Goal: Task Accomplishment & Management: Use online tool/utility

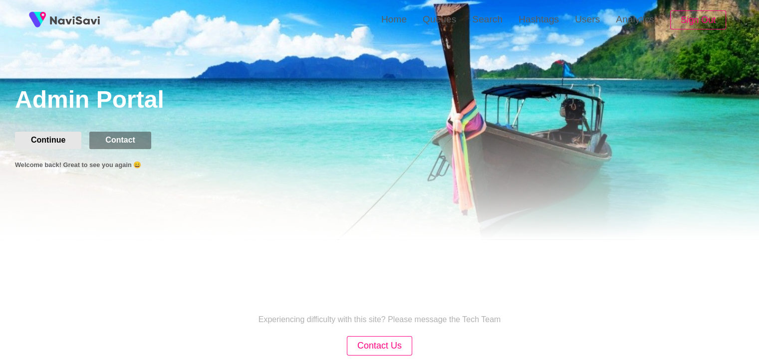
click at [50, 142] on button "Continue" at bounding box center [48, 140] width 66 height 17
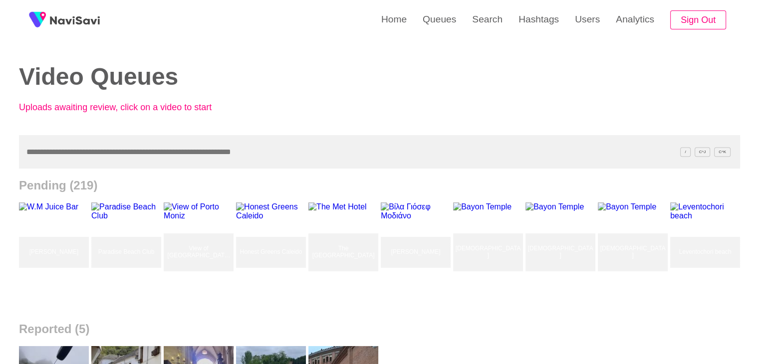
click at [72, 154] on input "text" at bounding box center [379, 151] width 721 height 33
paste input "**********"
type input "**********"
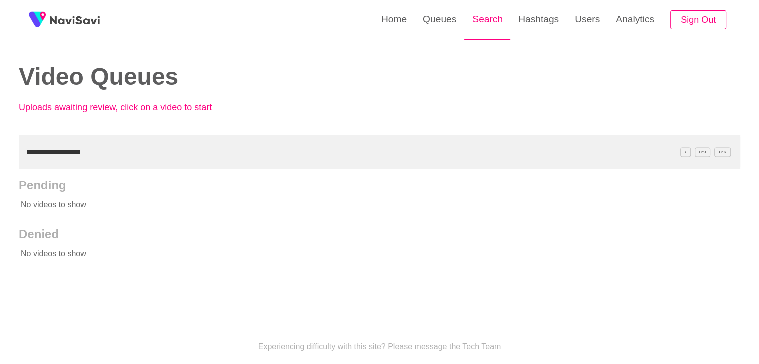
click at [494, 19] on link "Search" at bounding box center [487, 19] width 46 height 39
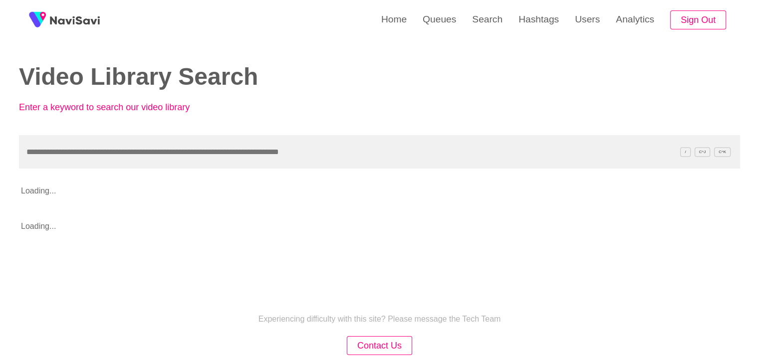
click at [72, 164] on input "text" at bounding box center [379, 151] width 721 height 33
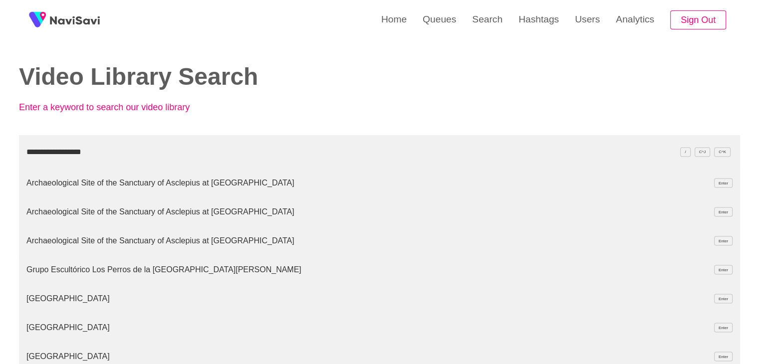
type input "**********"
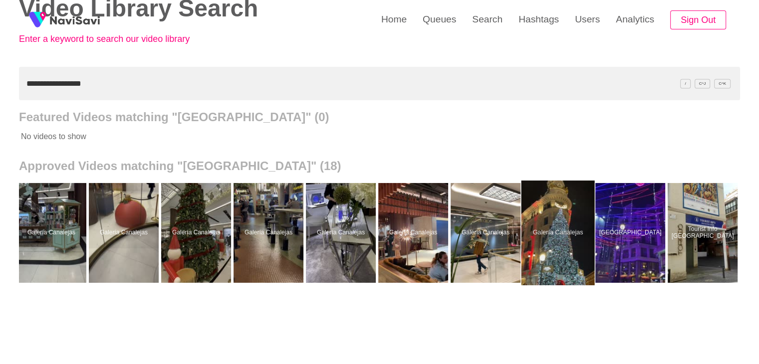
scroll to position [100, 0]
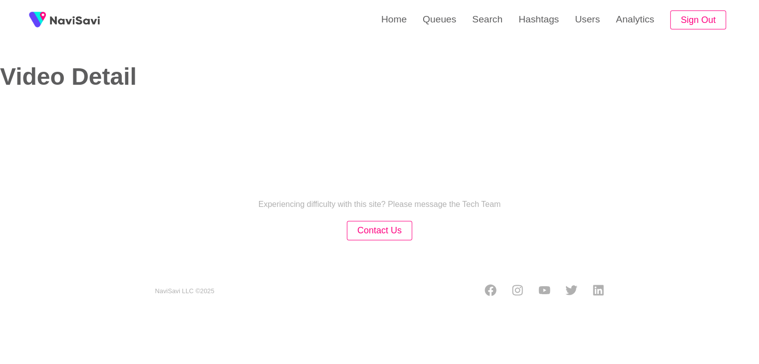
select select "**"
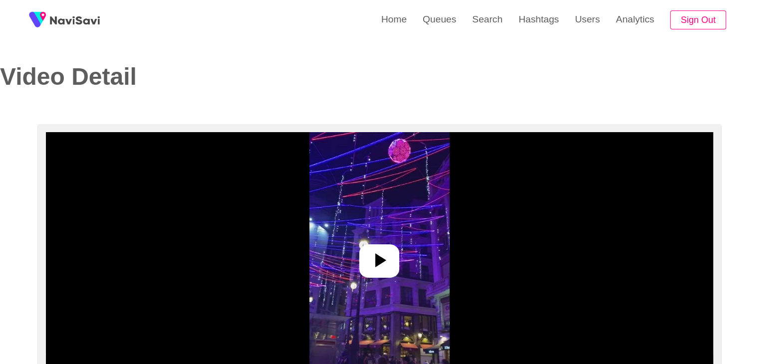
click at [375, 264] on icon at bounding box center [379, 260] width 24 height 24
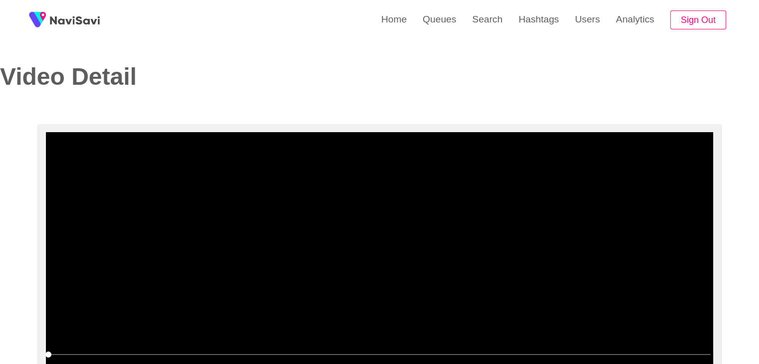
select select "**********"
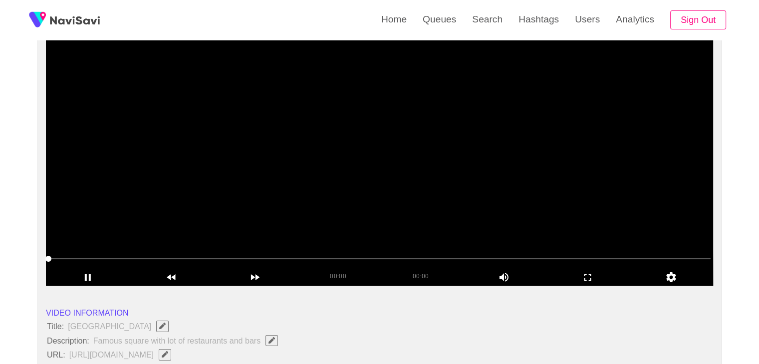
scroll to position [100, 0]
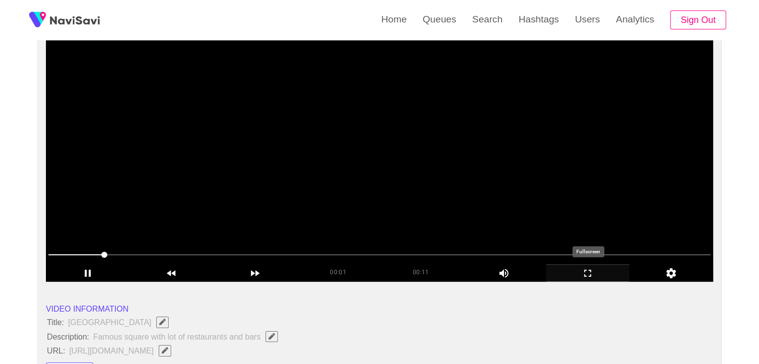
click at [590, 275] on icon "add" at bounding box center [587, 273] width 7 height 7
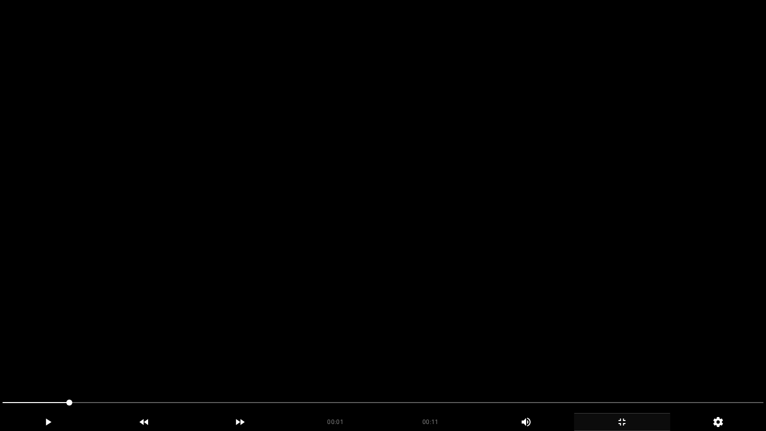
click at [584, 316] on video at bounding box center [383, 215] width 766 height 431
click at [595, 322] on video at bounding box center [383, 215] width 766 height 431
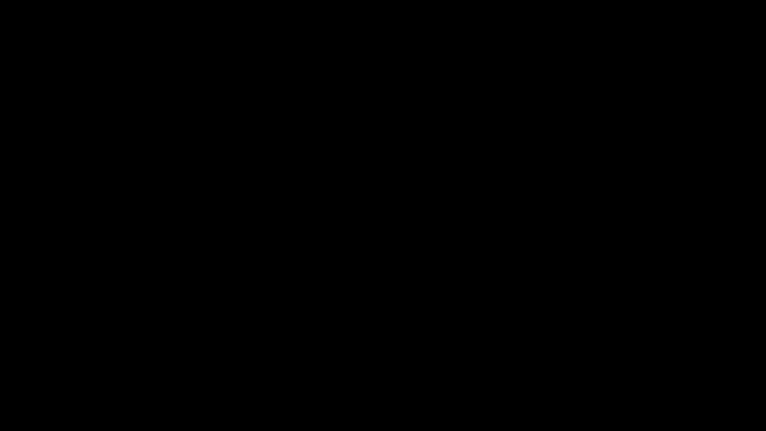
drag, startPoint x: 72, startPoint y: 400, endPoint x: 0, endPoint y: 382, distance: 73.9
click at [379, 335] on video at bounding box center [383, 215] width 766 height 431
click at [400, 333] on video at bounding box center [383, 215] width 766 height 431
click at [401, 333] on video at bounding box center [383, 215] width 766 height 431
click at [403, 305] on video at bounding box center [383, 215] width 766 height 431
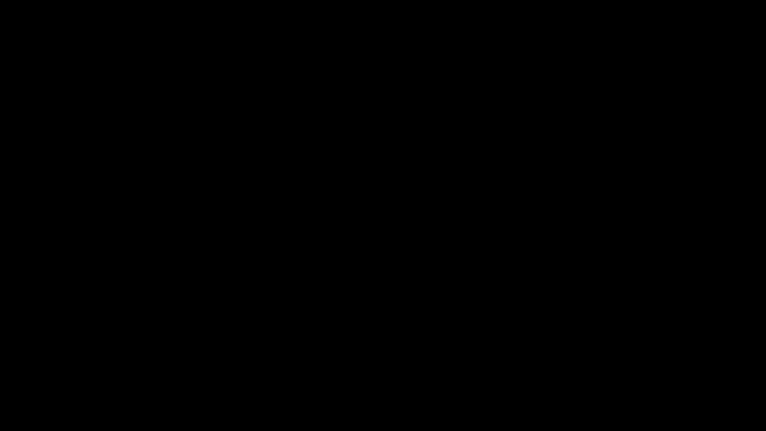
drag, startPoint x: 405, startPoint y: 307, endPoint x: 416, endPoint y: 313, distance: 13.2
click at [405, 308] on video at bounding box center [383, 215] width 766 height 431
click at [626, 364] on div "add" at bounding box center [622, 422] width 96 height 18
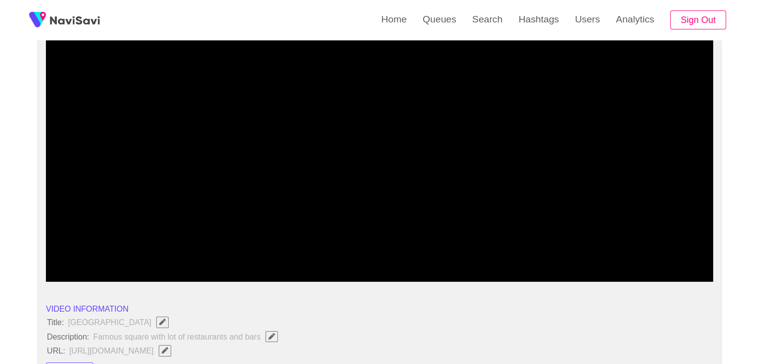
click at [433, 210] on video at bounding box center [379, 156] width 667 height 249
drag, startPoint x: 85, startPoint y: 253, endPoint x: 0, endPoint y: 252, distance: 85.3
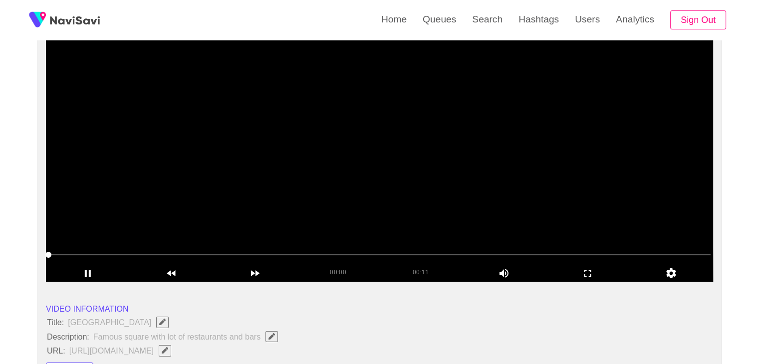
click at [373, 180] on video at bounding box center [379, 156] width 667 height 249
drag, startPoint x: 385, startPoint y: 184, endPoint x: 415, endPoint y: 190, distance: 30.5
click at [387, 186] on video at bounding box center [379, 156] width 667 height 249
click at [590, 270] on icon "add" at bounding box center [587, 273] width 7 height 7
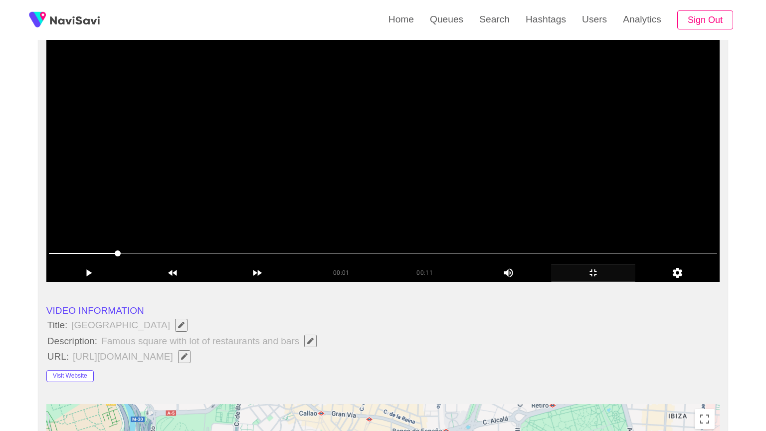
click at [519, 237] on video at bounding box center [382, 156] width 673 height 249
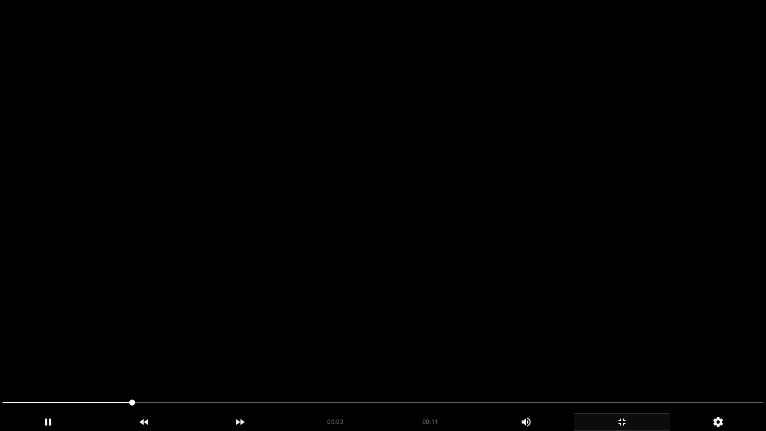
click at [529, 239] on video at bounding box center [383, 215] width 766 height 431
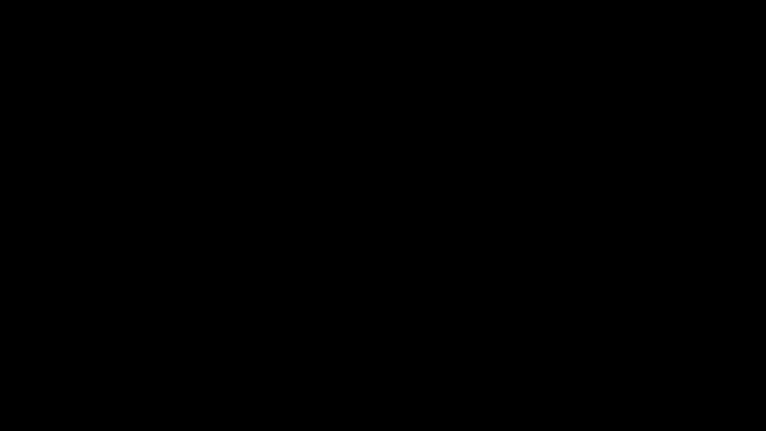
click at [633, 364] on icon "add" at bounding box center [621, 422] width 95 height 12
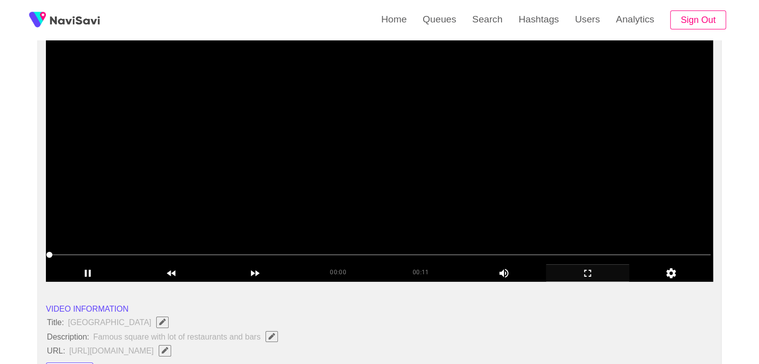
click at [391, 162] on video at bounding box center [379, 156] width 667 height 249
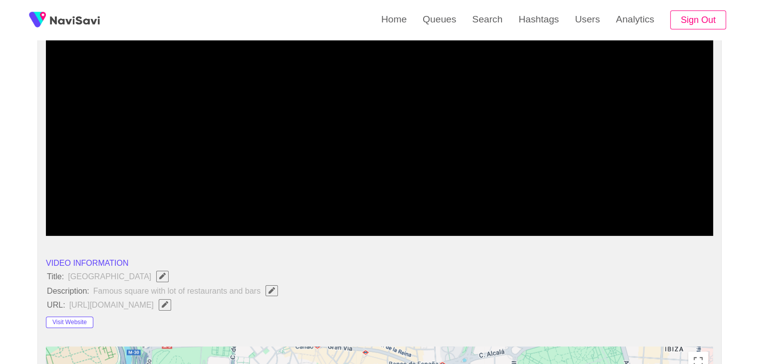
scroll to position [150, 0]
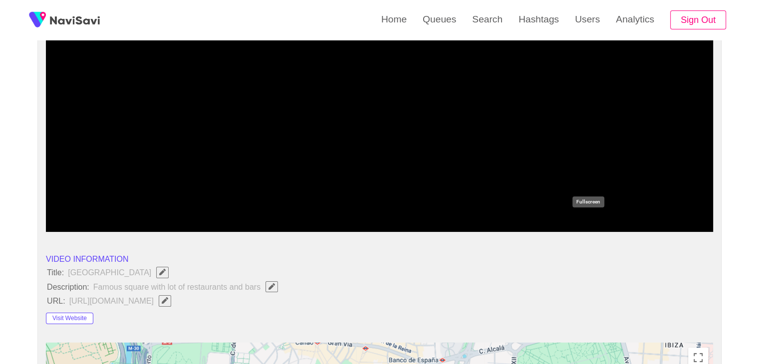
click at [594, 215] on div "add" at bounding box center [588, 222] width 84 height 17
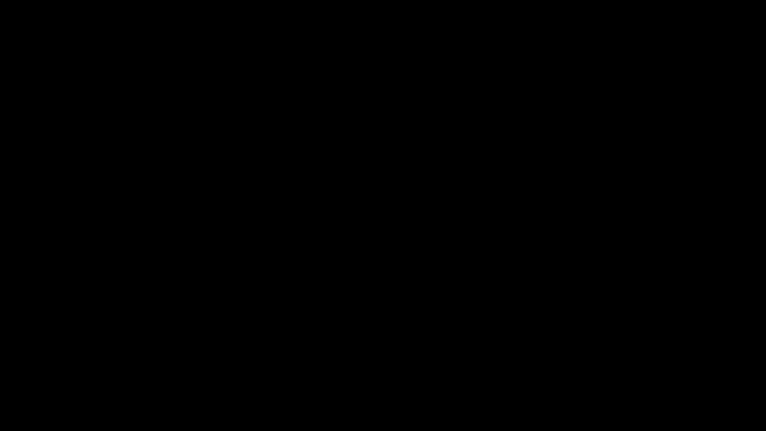
click at [630, 364] on icon "add" at bounding box center [621, 422] width 95 height 12
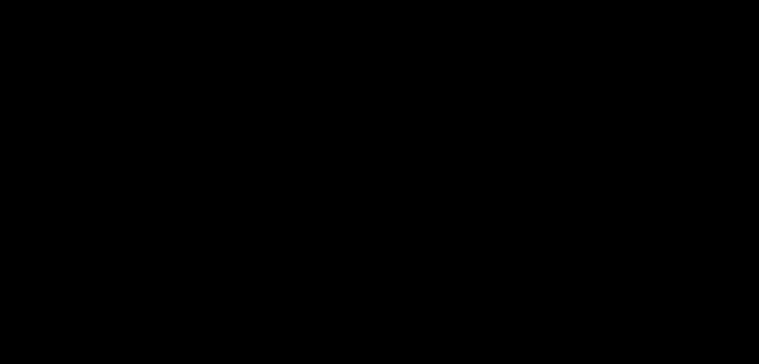
scroll to position [50, 0]
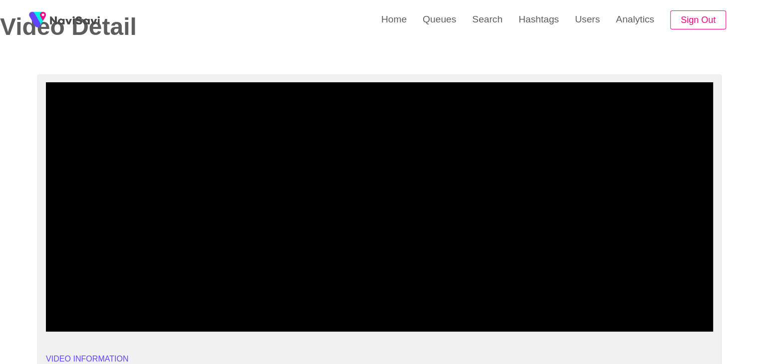
drag, startPoint x: 144, startPoint y: 304, endPoint x: 30, endPoint y: 292, distance: 114.3
click at [597, 318] on icon "add" at bounding box center [587, 323] width 83 height 12
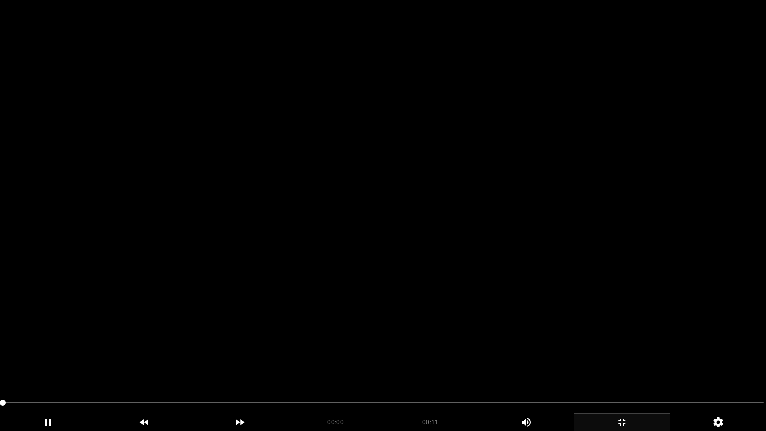
click at [573, 329] on video at bounding box center [383, 215] width 766 height 431
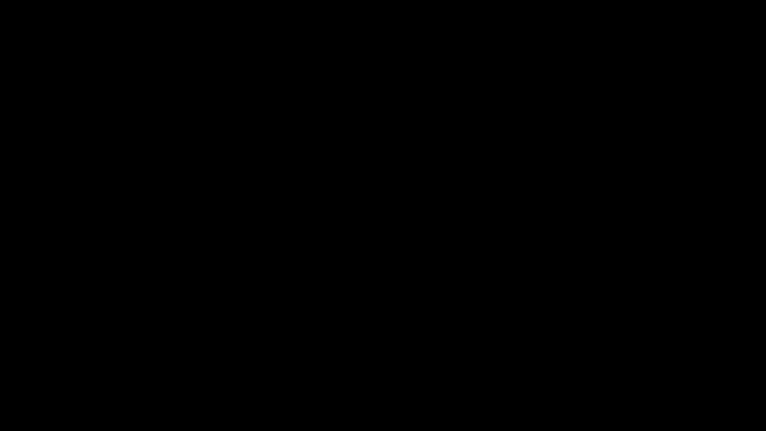
click at [620, 364] on icon "add" at bounding box center [621, 422] width 95 height 12
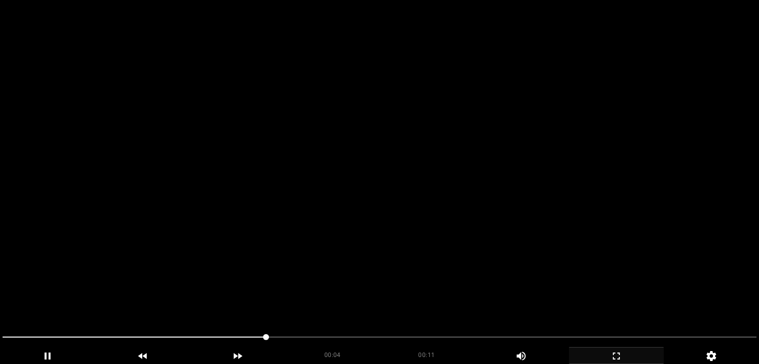
scroll to position [249, 0]
